Goal: Task Accomplishment & Management: Manage account settings

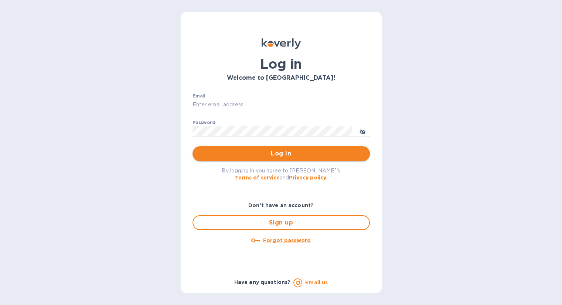
type input "alexei@21stwine.com"
click at [285, 155] on span "Log in" at bounding box center [280, 153] width 165 height 9
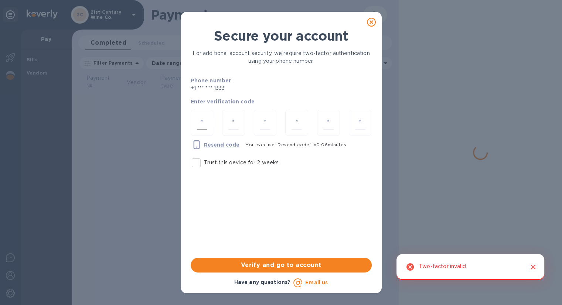
click at [201, 127] on input "number" at bounding box center [202, 123] width 10 height 14
type input "1"
type input "9"
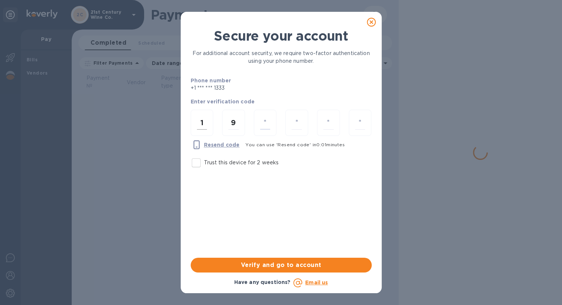
type input "1"
type input "8"
type input "0"
type input "5"
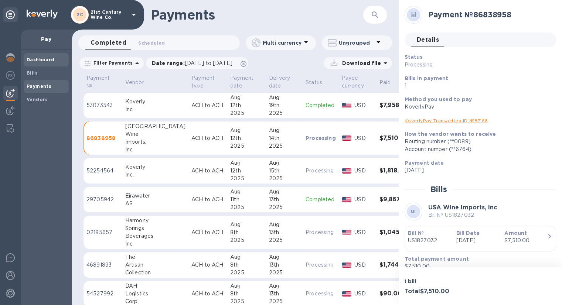
click at [41, 58] on b "Dashboard" at bounding box center [41, 60] width 28 height 6
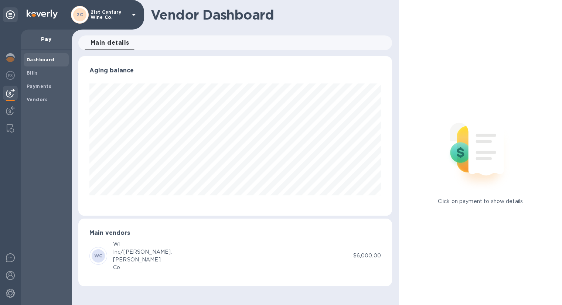
scroll to position [160, 313]
click at [7, 57] on img at bounding box center [10, 57] width 9 height 9
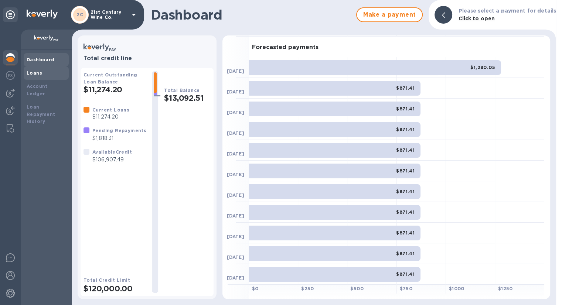
click at [33, 71] on b "Loans" at bounding box center [35, 73] width 16 height 6
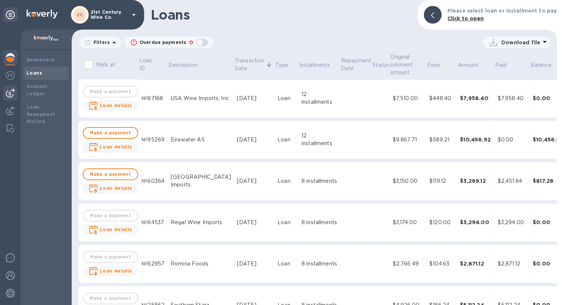
click at [14, 91] on img at bounding box center [10, 93] width 9 height 9
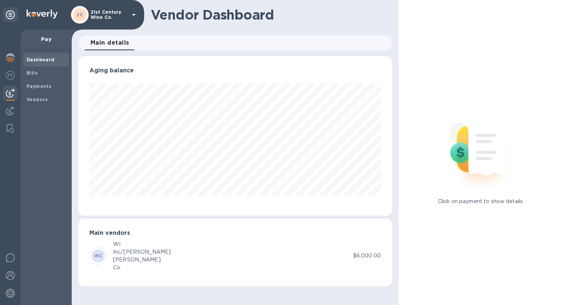
scroll to position [160, 313]
click at [34, 71] on b "Bills" at bounding box center [32, 73] width 11 height 6
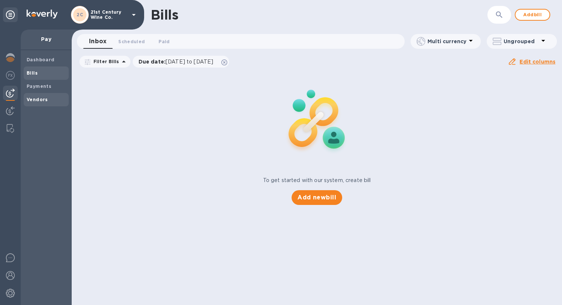
click at [38, 97] on b "Vendors" at bounding box center [37, 100] width 21 height 6
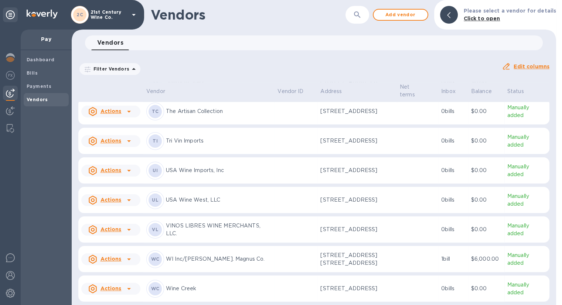
click at [196, 167] on p "USA Wine Imports, Inc" at bounding box center [219, 171] width 106 height 8
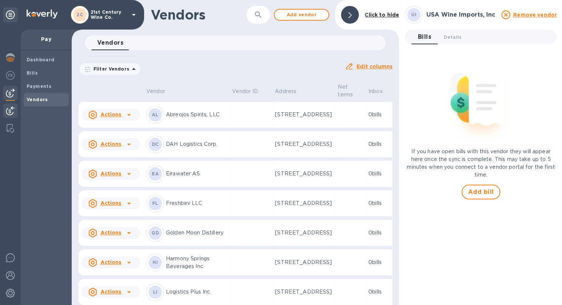
click at [12, 113] on img at bounding box center [10, 110] width 9 height 9
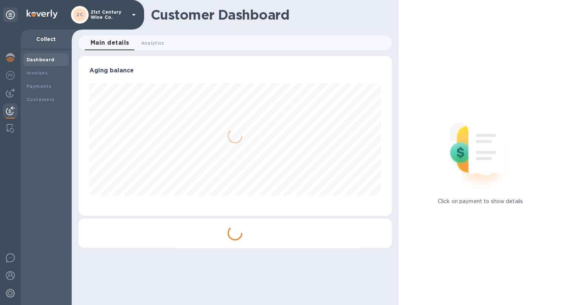
scroll to position [160, 313]
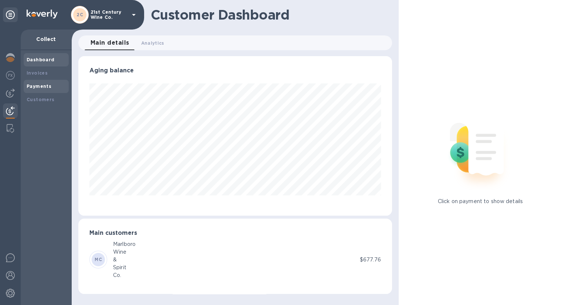
click at [46, 86] on b "Payments" at bounding box center [39, 86] width 25 height 6
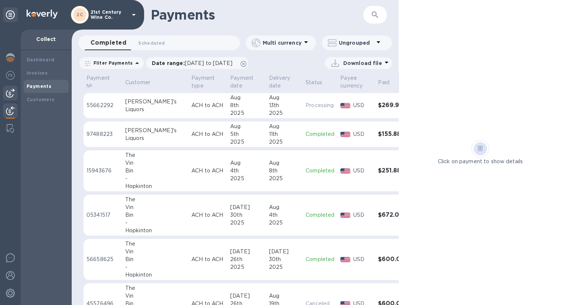
click at [12, 90] on img at bounding box center [10, 93] width 9 height 9
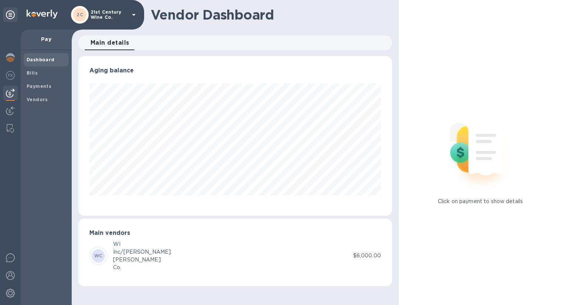
scroll to position [160, 313]
click at [42, 74] on span "Bills" at bounding box center [46, 72] width 39 height 7
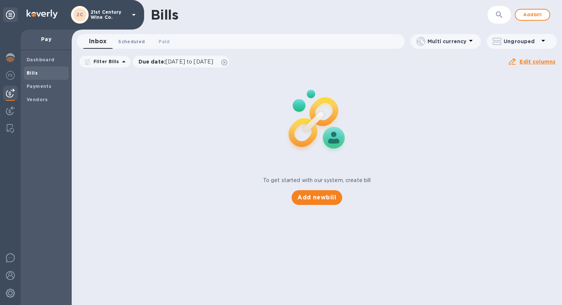
click at [133, 42] on span "Scheduled 0" at bounding box center [131, 42] width 27 height 8
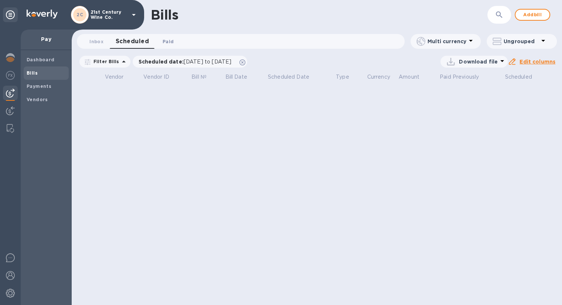
click at [166, 39] on span "Paid 0" at bounding box center [168, 42] width 11 height 8
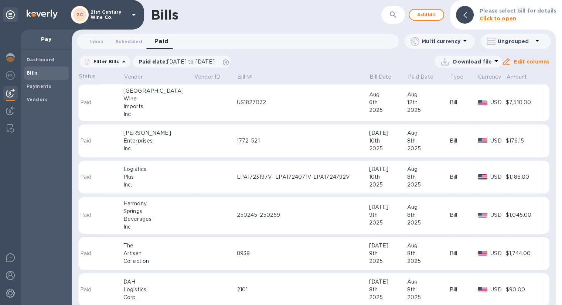
click at [237, 102] on div "US1827032" at bounding box center [303, 103] width 132 height 8
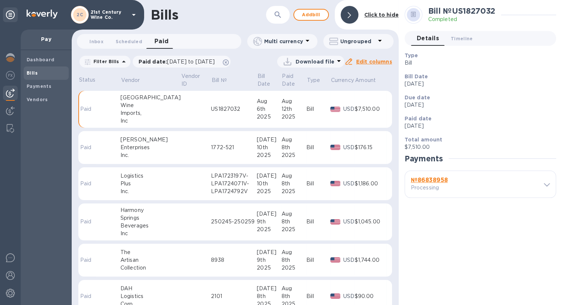
click at [547, 184] on icon at bounding box center [547, 184] width 6 height 3
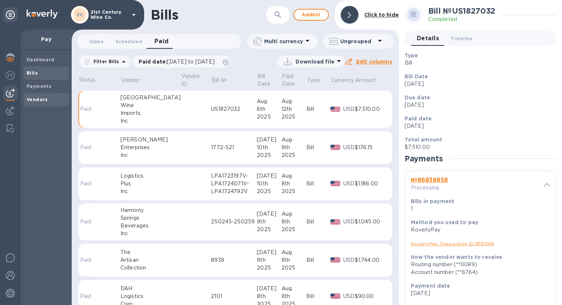
click at [34, 99] on b "Vendors" at bounding box center [37, 100] width 21 height 6
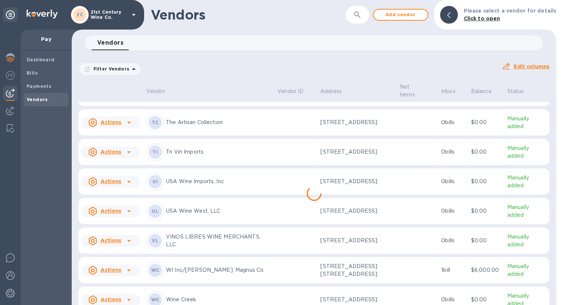
scroll to position [473, 0]
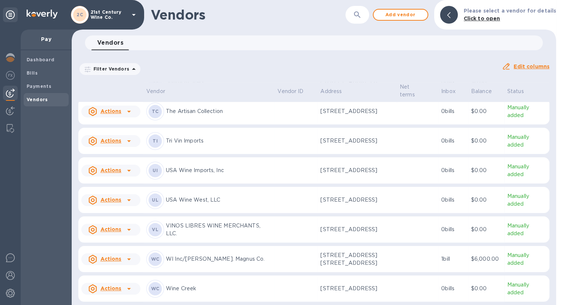
click at [129, 166] on icon at bounding box center [128, 170] width 9 height 9
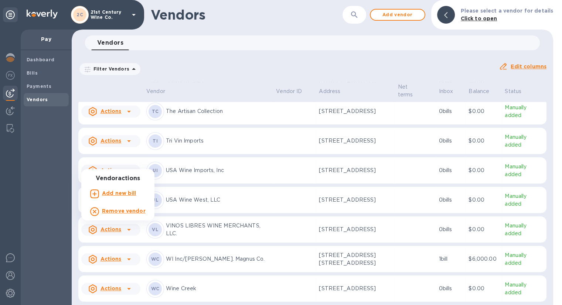
click at [195, 164] on div at bounding box center [281, 152] width 562 height 305
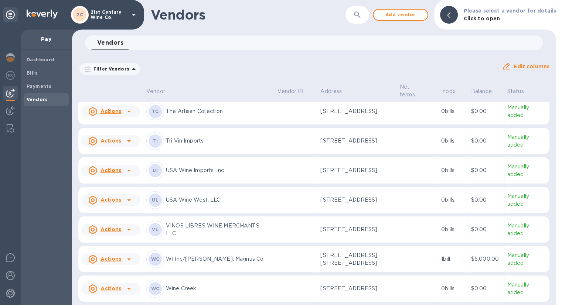
click at [195, 167] on p "USA Wine Imports, Inc" at bounding box center [219, 171] width 106 height 8
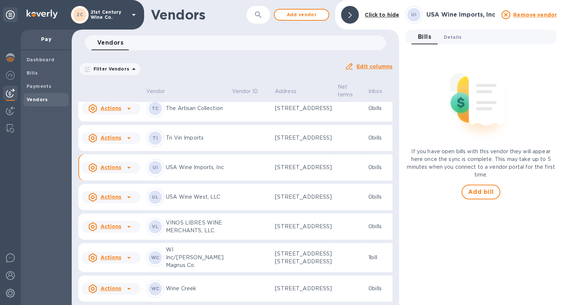
click at [452, 36] on span "Details 0" at bounding box center [453, 37] width 18 height 8
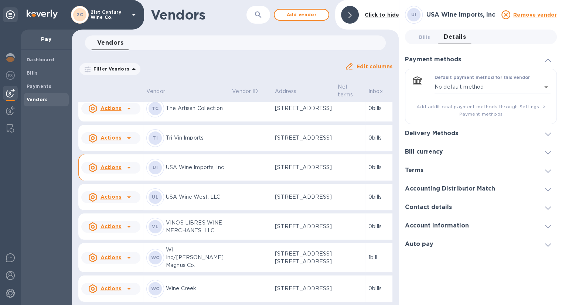
click at [546, 133] on icon at bounding box center [548, 134] width 6 height 3
